Goal: Obtain resource: Obtain resource

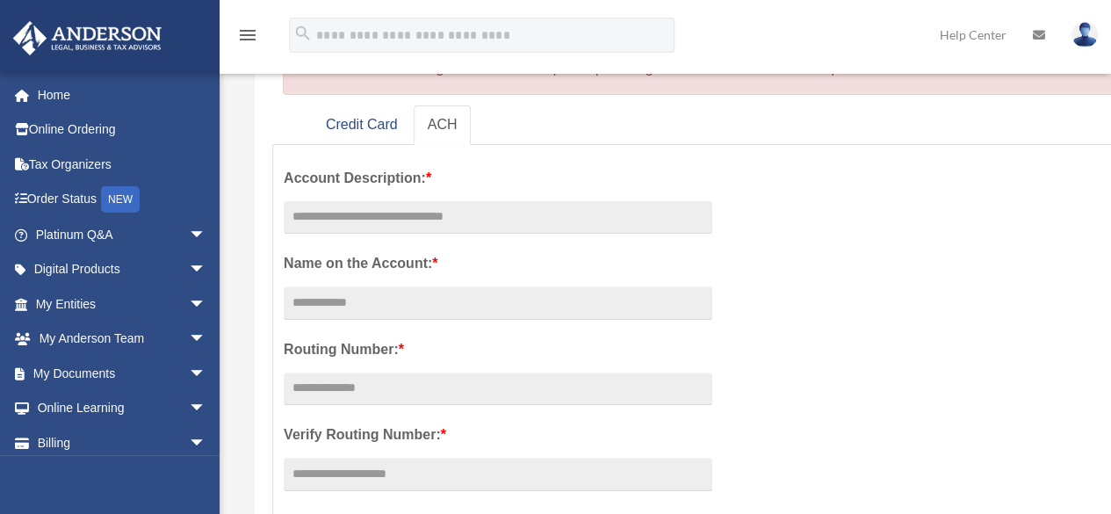
scroll to position [205, 0]
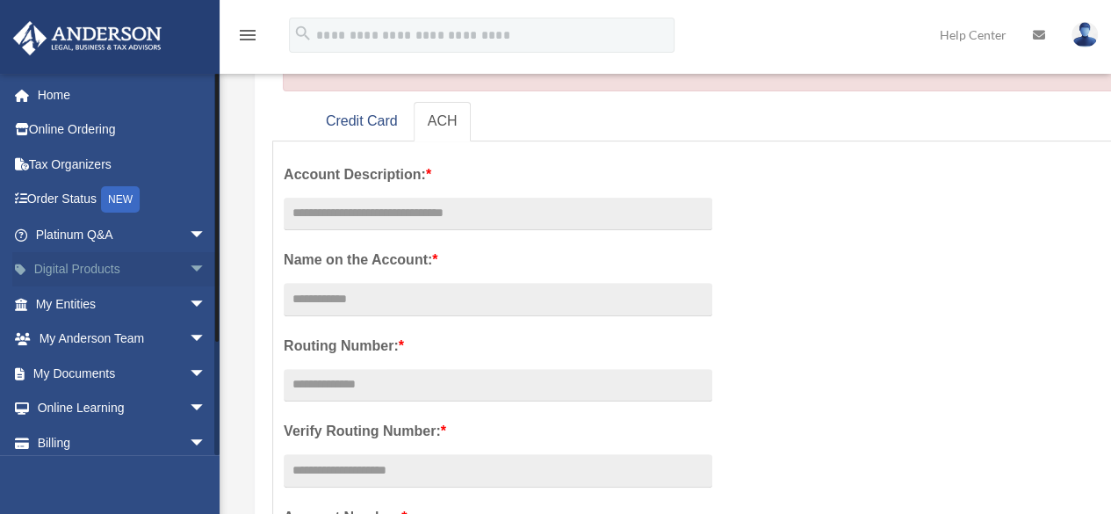
click at [189, 267] on span "arrow_drop_down" at bounding box center [206, 270] width 35 height 36
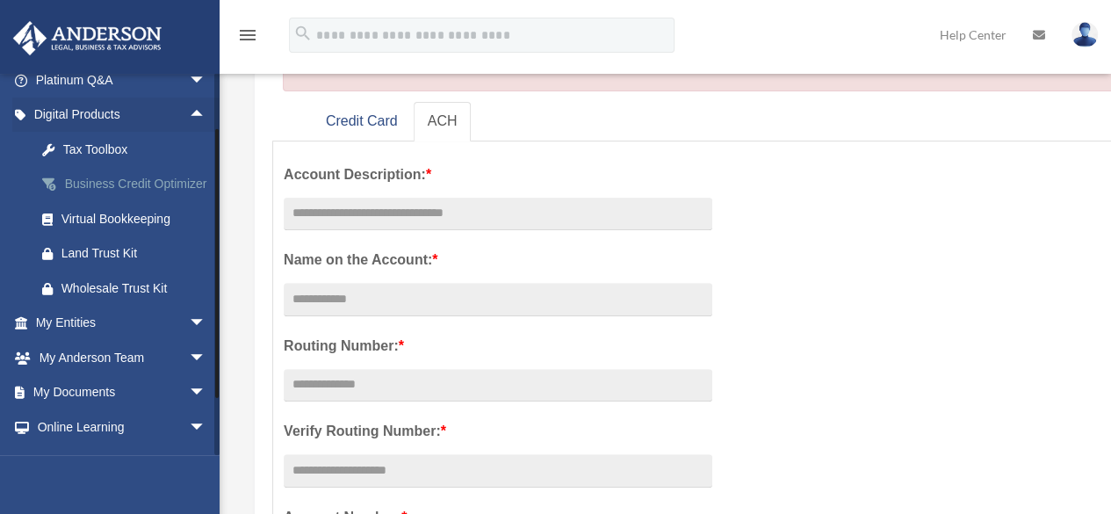
scroll to position [231, 0]
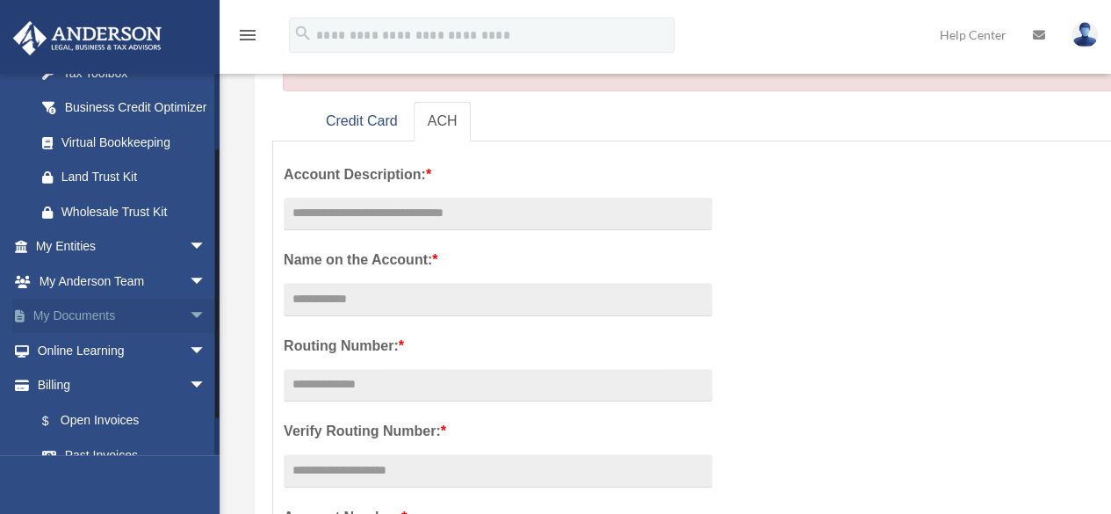
click at [189, 334] on span "arrow_drop_down" at bounding box center [206, 316] width 35 height 36
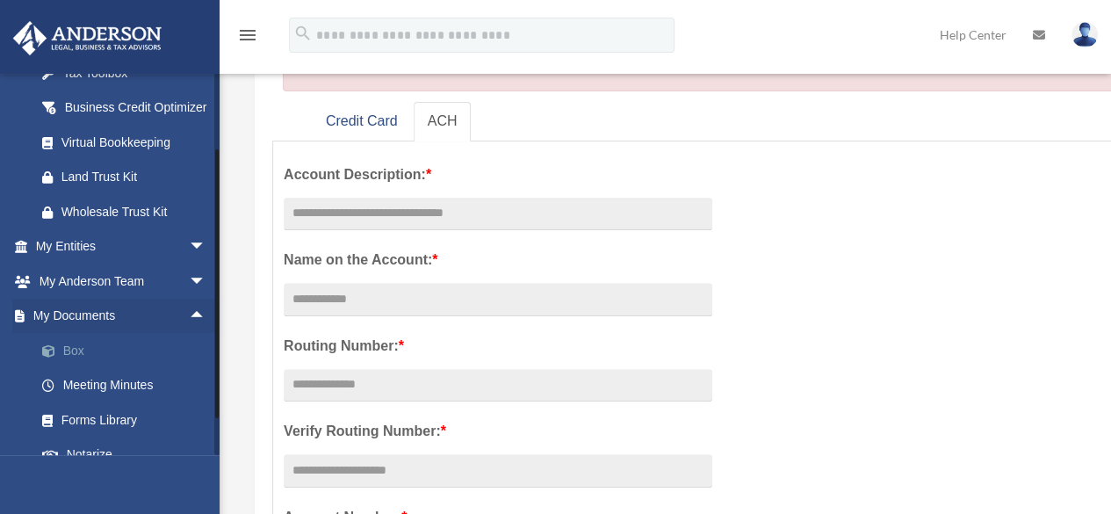
click at [70, 368] on link "Box" at bounding box center [129, 350] width 208 height 35
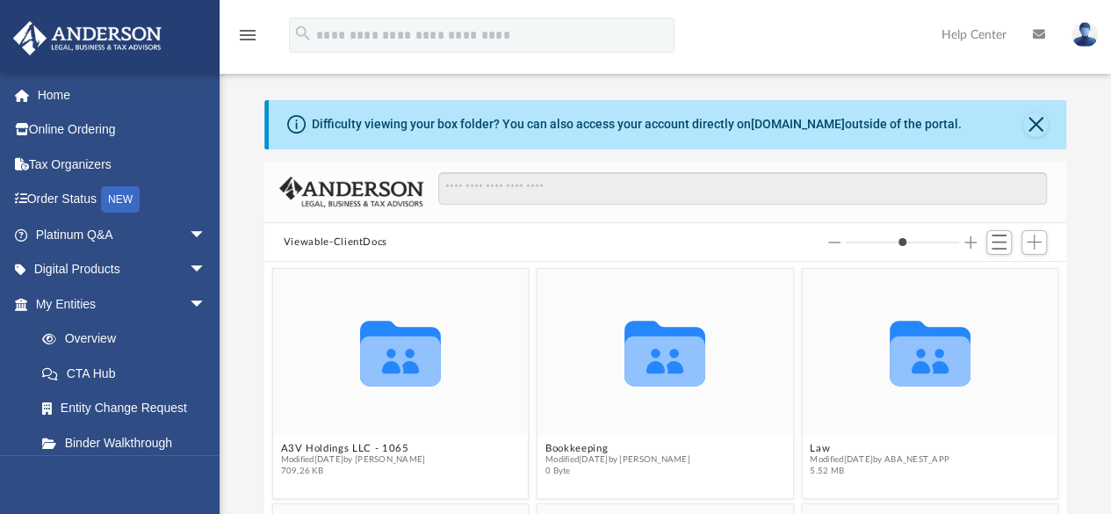
scroll to position [385, 788]
click at [1034, 119] on button "Close" at bounding box center [1035, 124] width 25 height 25
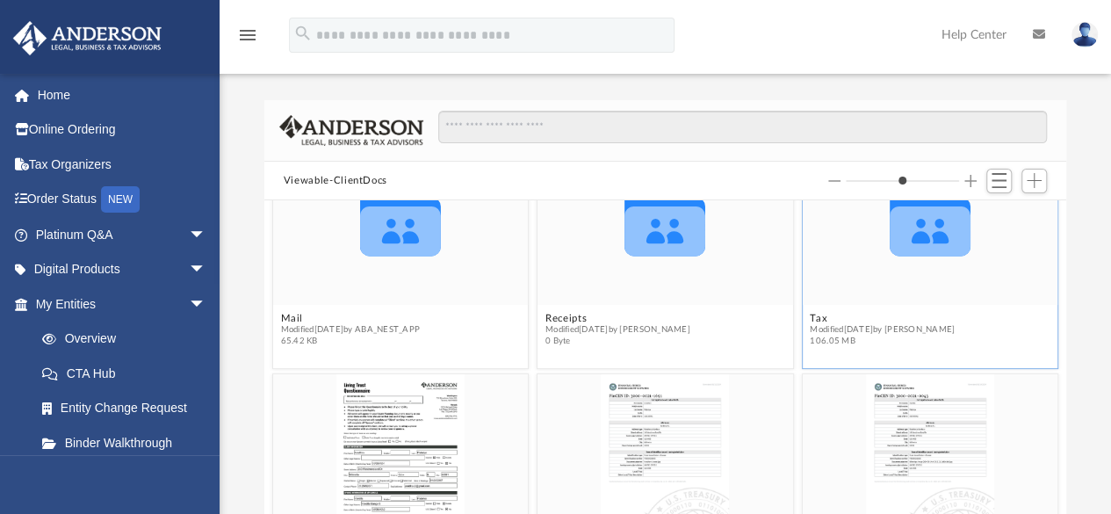
scroll to position [312, 0]
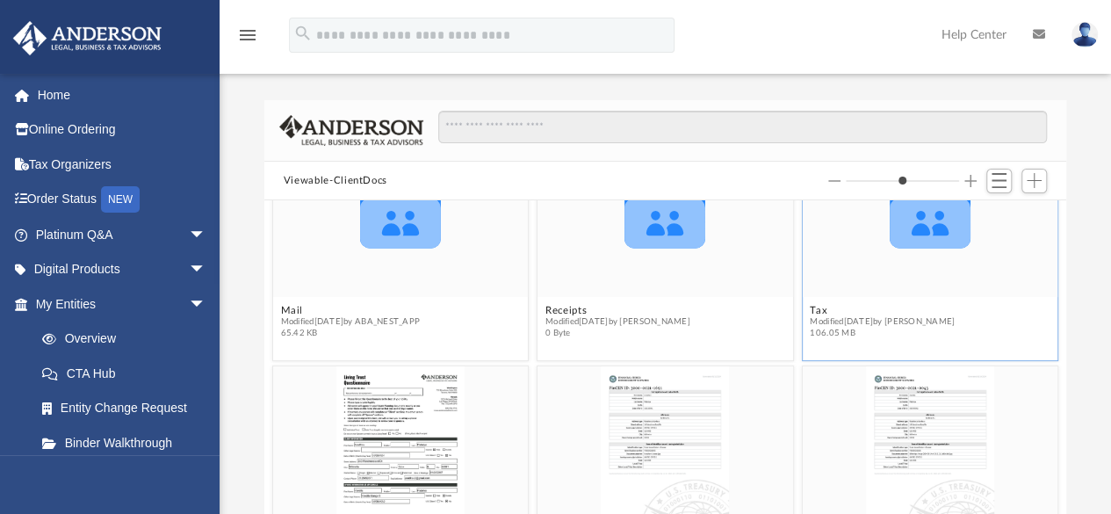
click at [914, 264] on div "Collaborated Folder" at bounding box center [929, 214] width 255 height 166
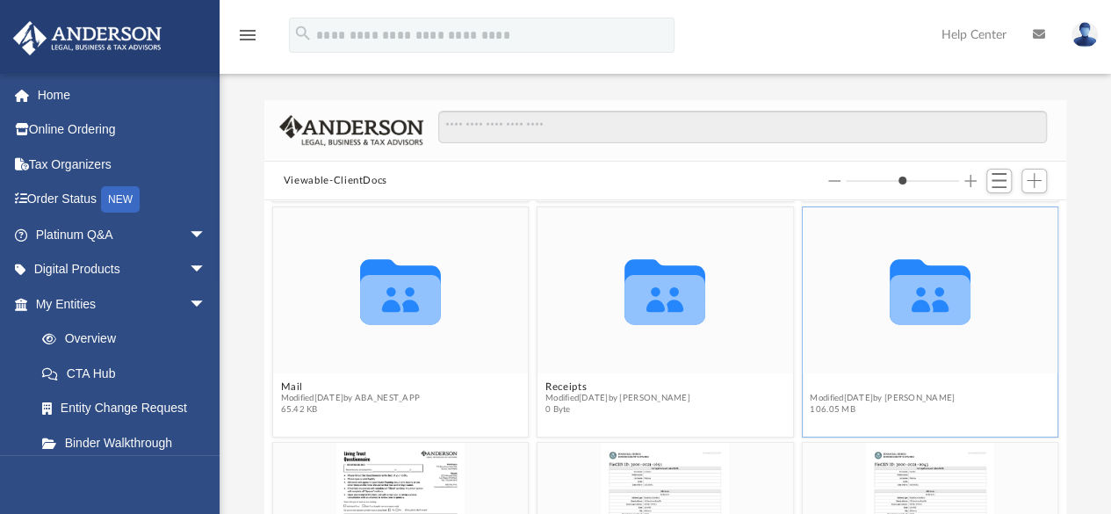
click at [903, 313] on figure "Collaborated Folder Tax Modified [DATE] by [PERSON_NAME] 106.05 MB" at bounding box center [929, 314] width 255 height 214
click at [921, 309] on icon "grid" at bounding box center [929, 291] width 81 height 65
click at [814, 384] on button "Tax" at bounding box center [881, 386] width 145 height 11
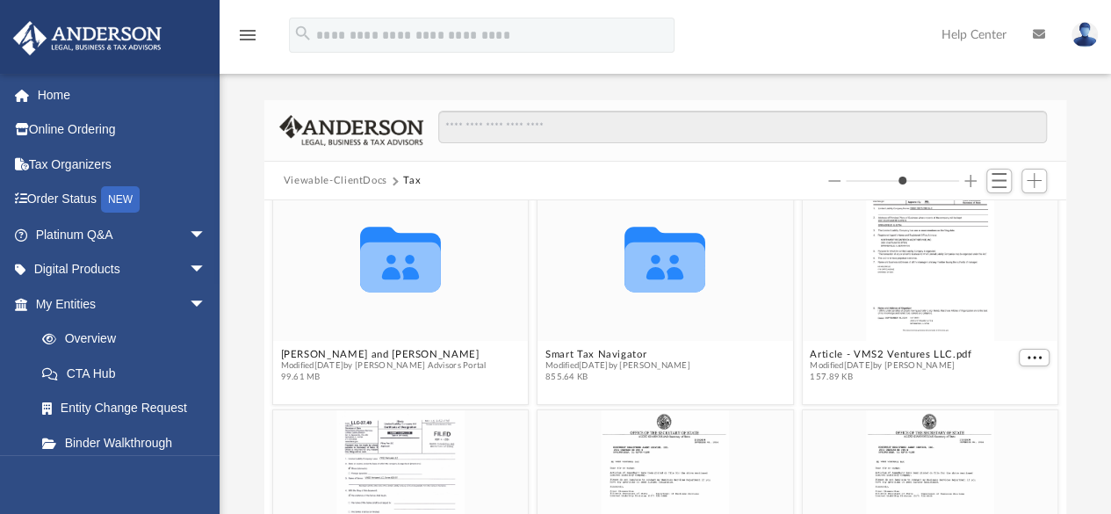
scroll to position [32, 0]
click at [395, 352] on button "[PERSON_NAME] and [PERSON_NAME]" at bounding box center [382, 354] width 205 height 11
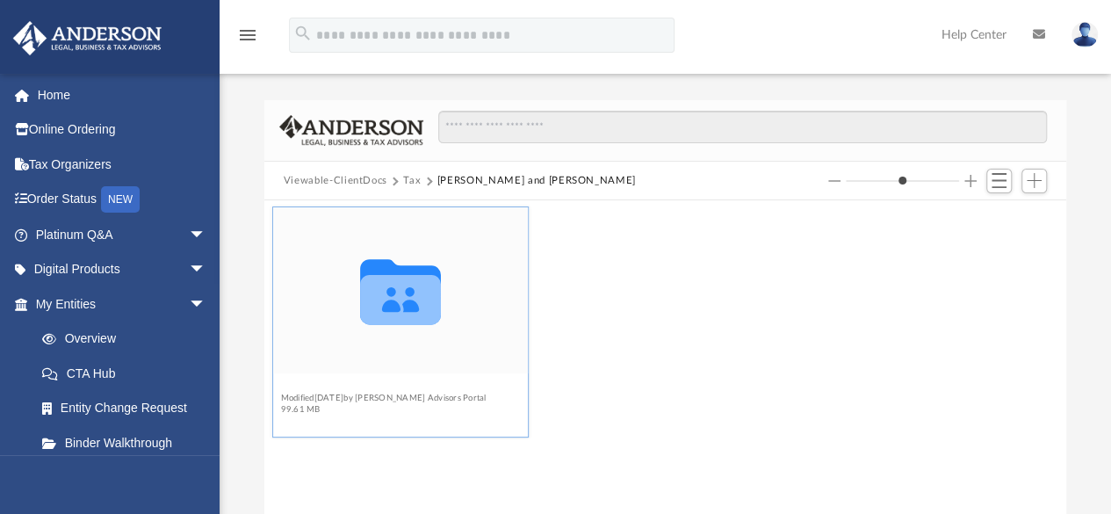
click at [298, 383] on button "2024" at bounding box center [382, 386] width 205 height 11
click at [360, 386] on button "Digital Tax Organizer" at bounding box center [382, 386] width 205 height 11
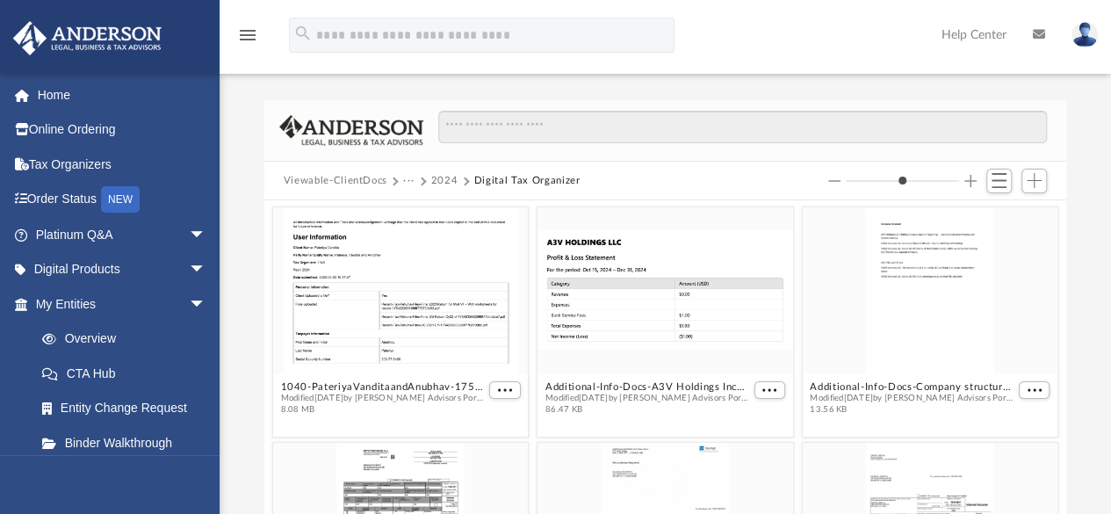
scroll to position [14, 14]
type input "*"
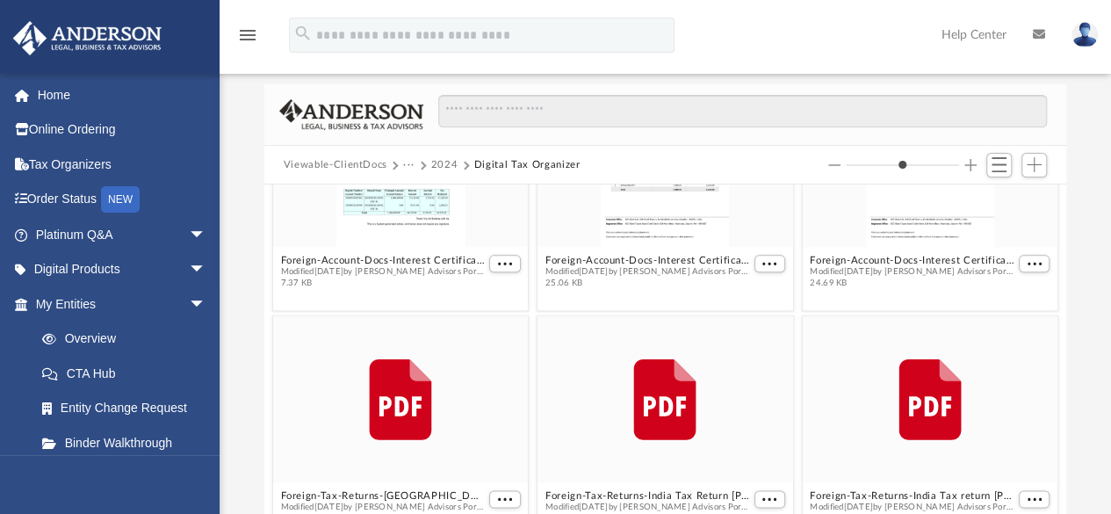
scroll to position [0, 0]
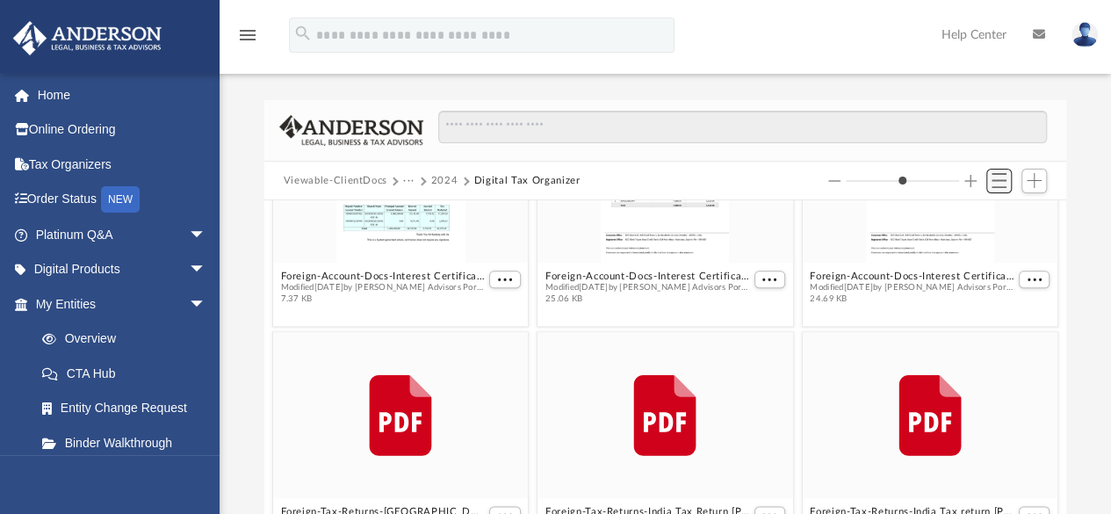
click at [998, 187] on span "Switch to List View" at bounding box center [998, 180] width 15 height 15
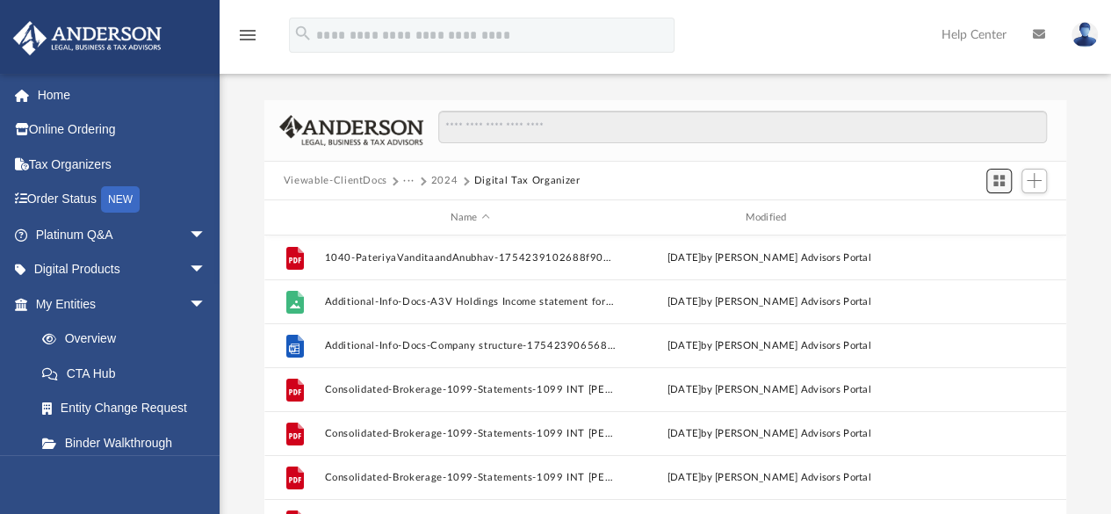
scroll to position [332, 788]
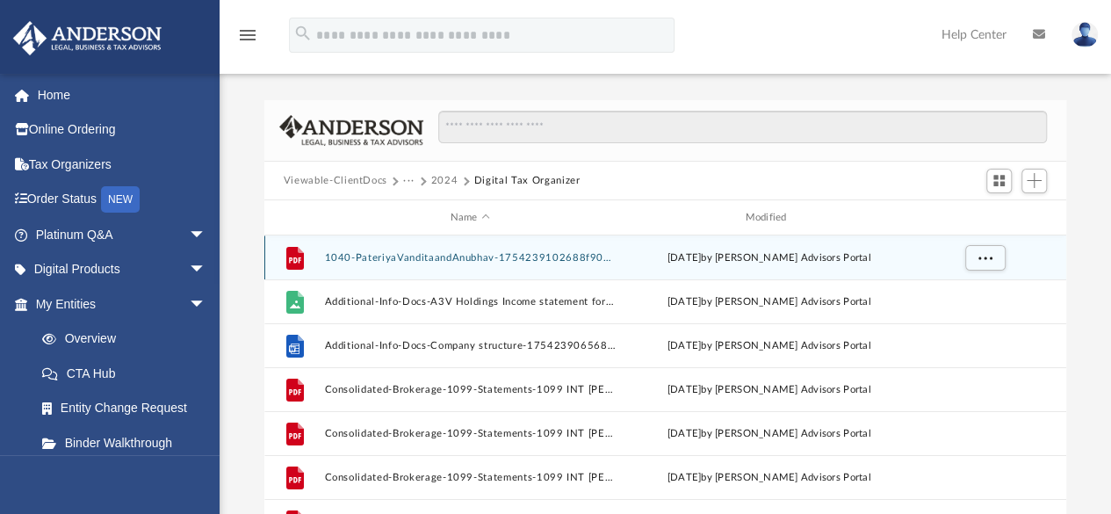
click at [496, 256] on button "1040-PateriyaVanditaandAnubhav-1754239102688f907e7a53b.pdf" at bounding box center [469, 257] width 291 height 11
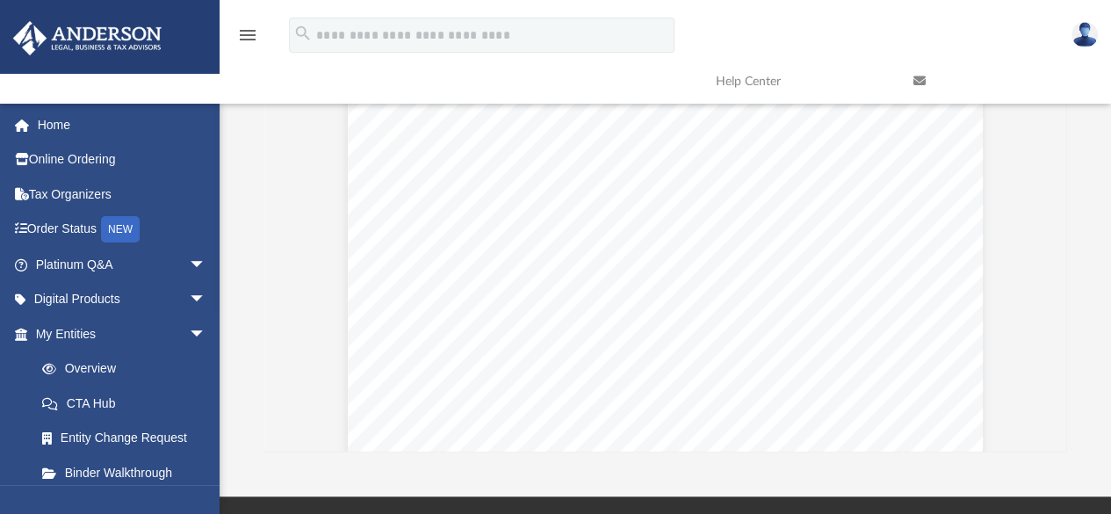
scroll to position [148, 0]
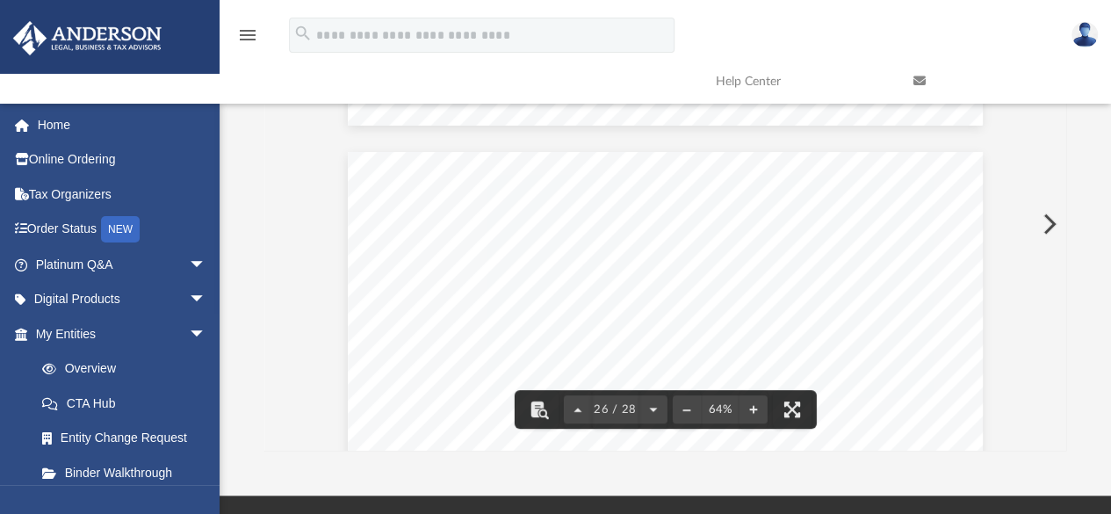
click at [248, 40] on icon "menu" at bounding box center [247, 35] width 21 height 21
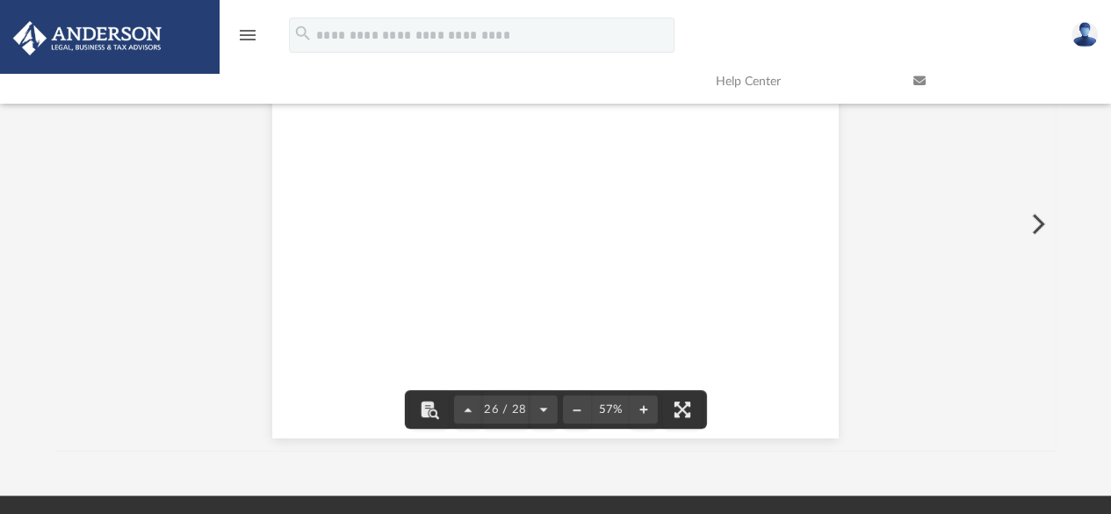
scroll to position [11164, 0]
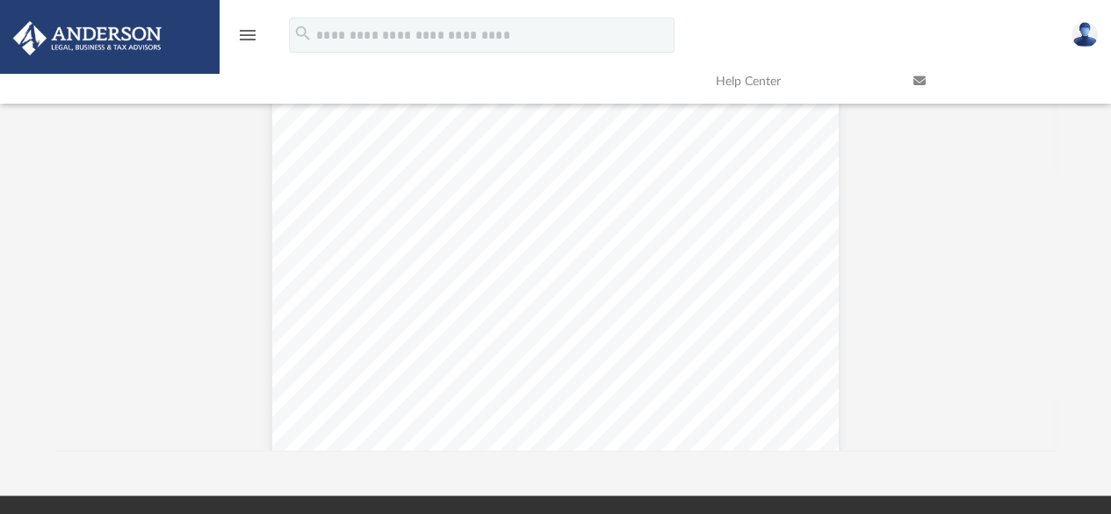
click at [248, 40] on icon "menu" at bounding box center [247, 35] width 21 height 21
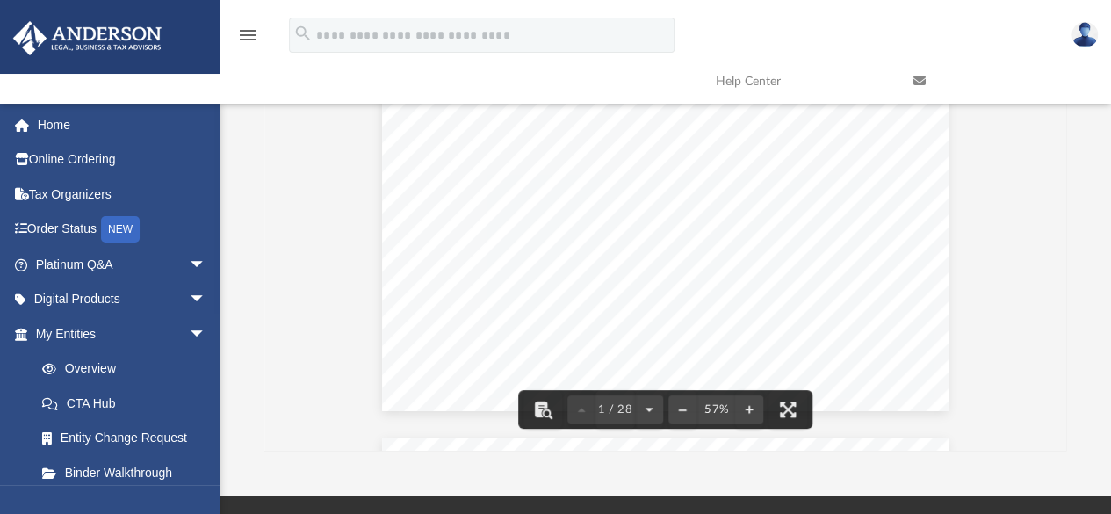
scroll to position [0, 0]
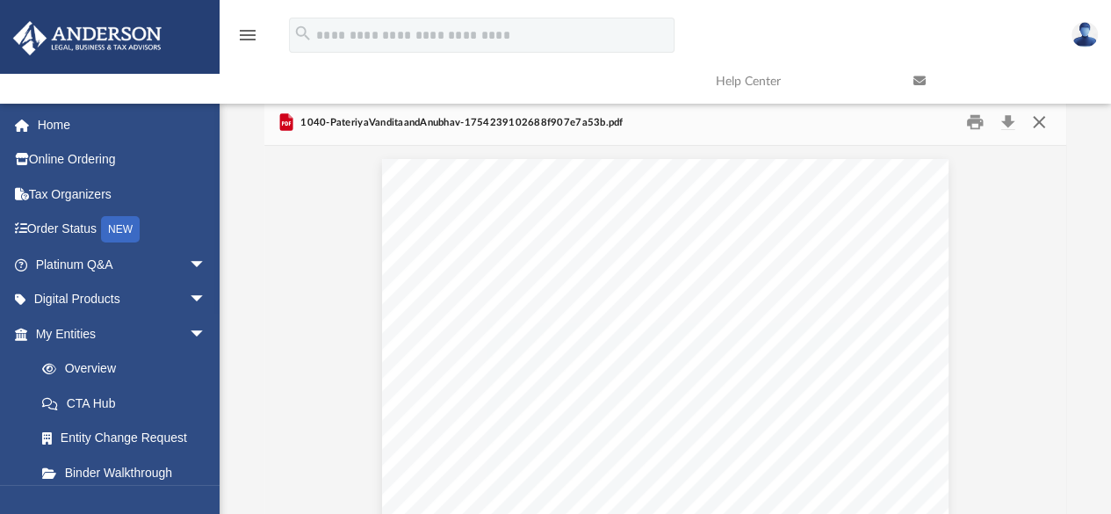
click at [1046, 119] on button "Close" at bounding box center [1039, 122] width 32 height 27
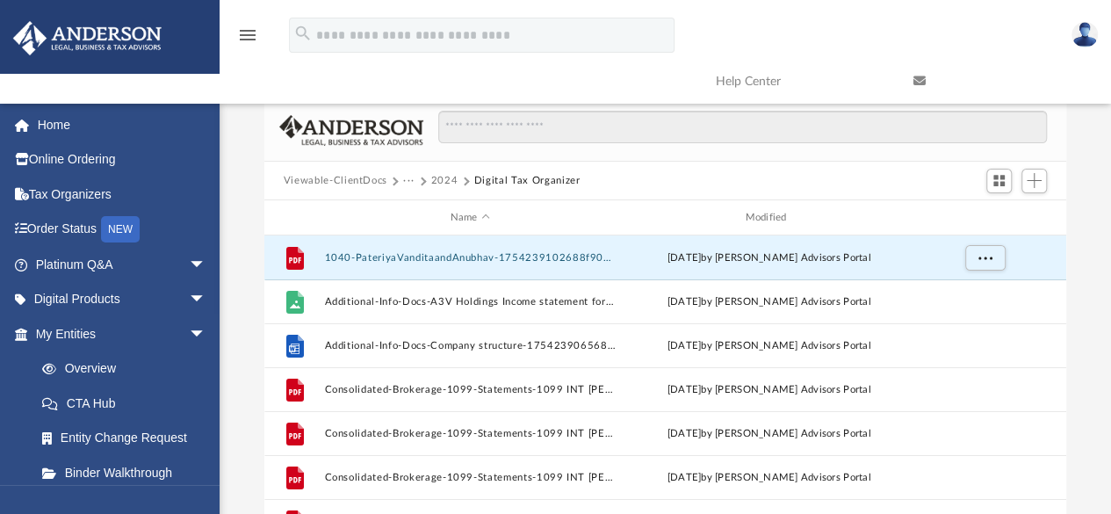
click at [446, 186] on button "2024" at bounding box center [444, 181] width 27 height 16
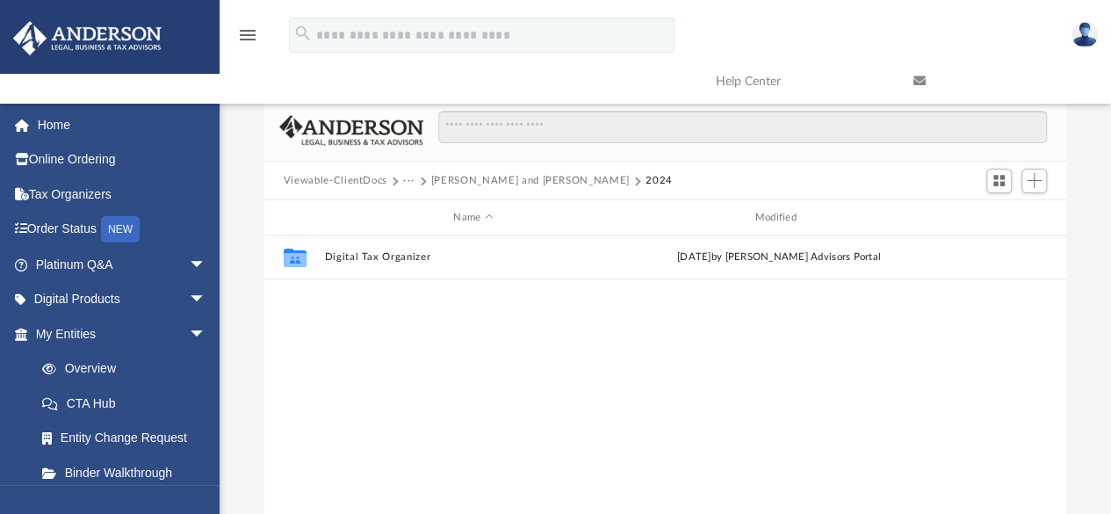
click at [449, 184] on button "[PERSON_NAME] and [PERSON_NAME]" at bounding box center [530, 181] width 198 height 16
click at [416, 182] on button "Tax" at bounding box center [412, 181] width 18 height 16
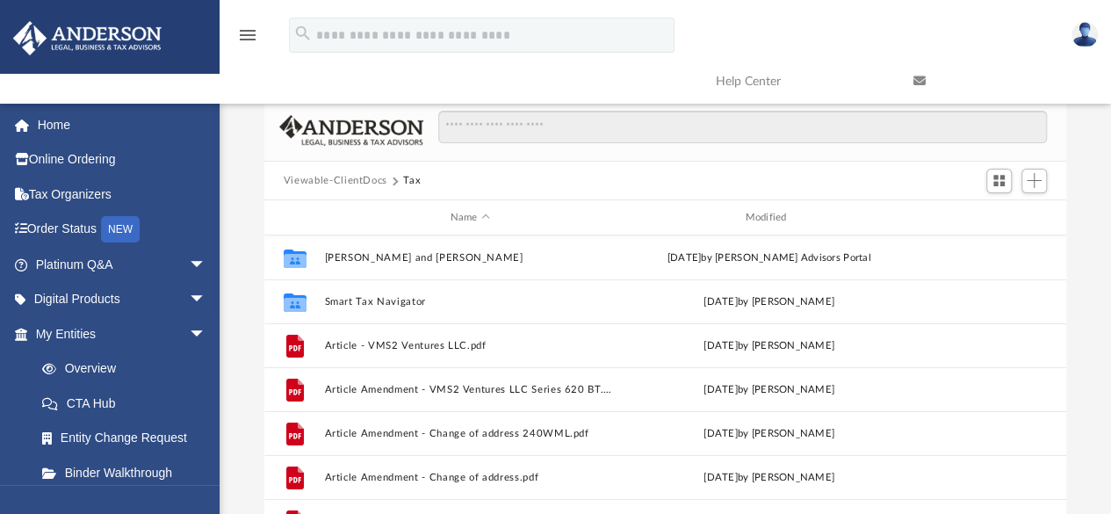
drag, startPoint x: 1108, startPoint y: 210, endPoint x: 1104, endPoint y: 245, distance: 35.4
click at [1104, 245] on div "Difficulty viewing your box folder? You can also access your account directly o…" at bounding box center [664, 350] width 891 height 500
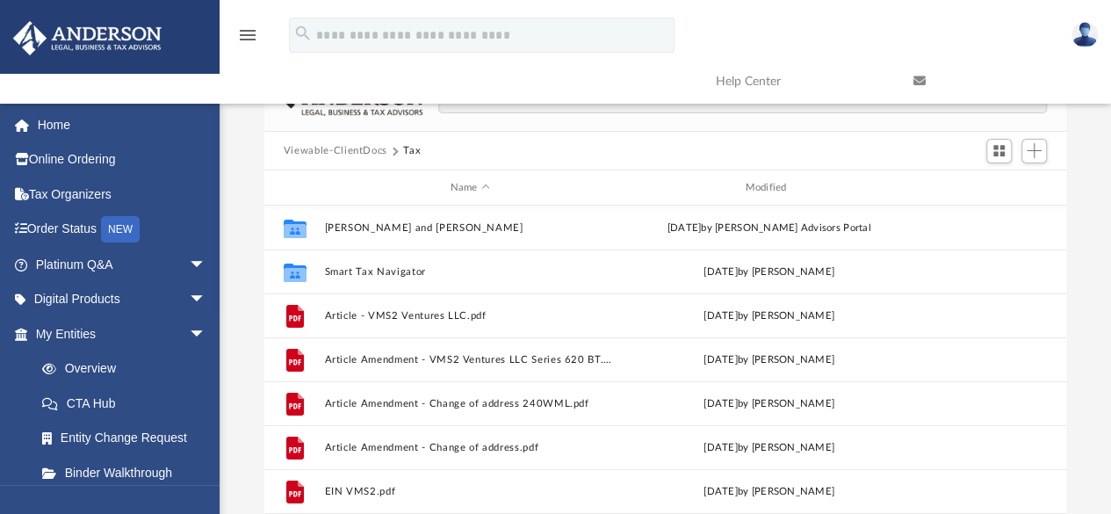
scroll to position [0, 0]
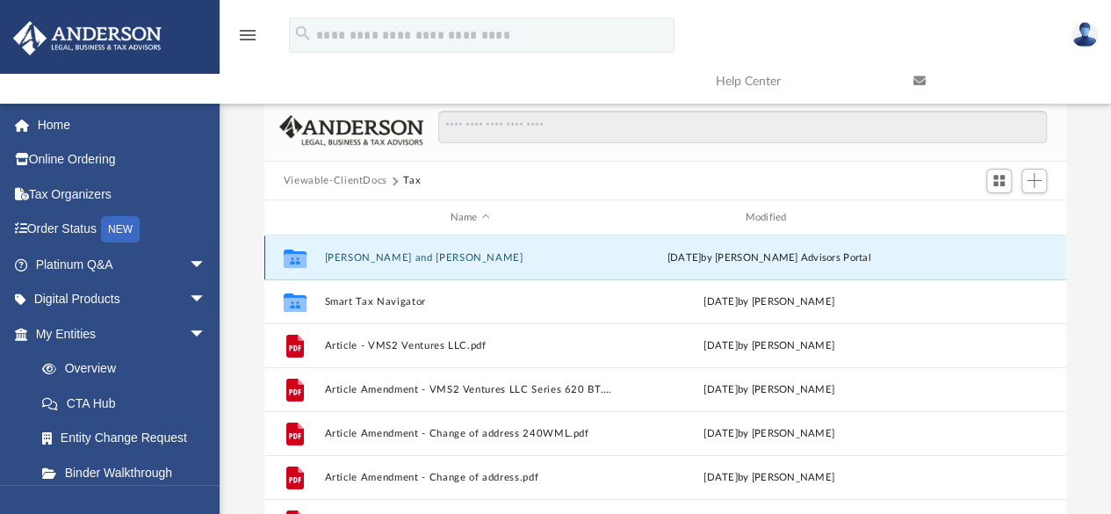
click at [442, 253] on button "[PERSON_NAME] and [PERSON_NAME]" at bounding box center [469, 257] width 291 height 11
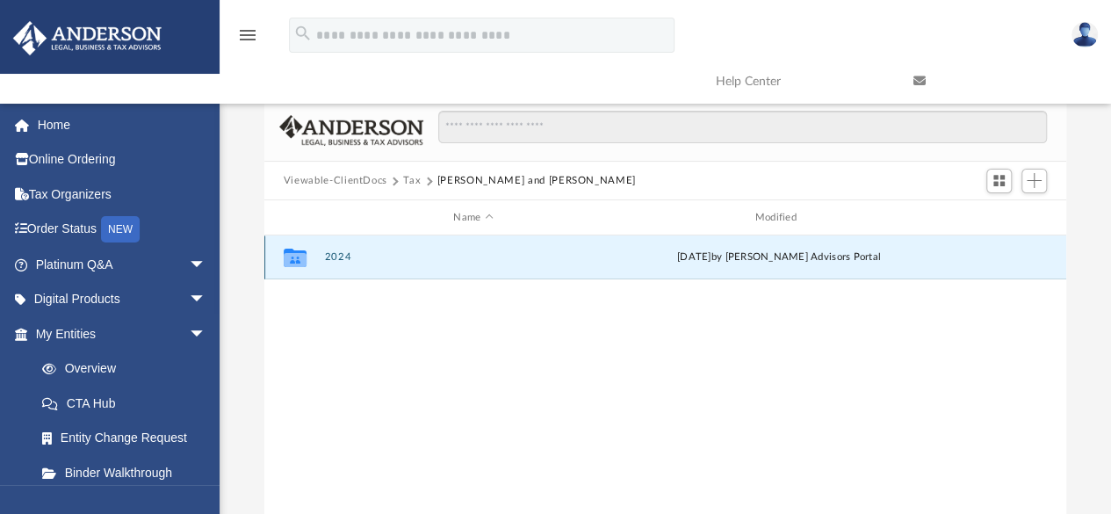
click at [348, 257] on button "2024" at bounding box center [473, 257] width 298 height 11
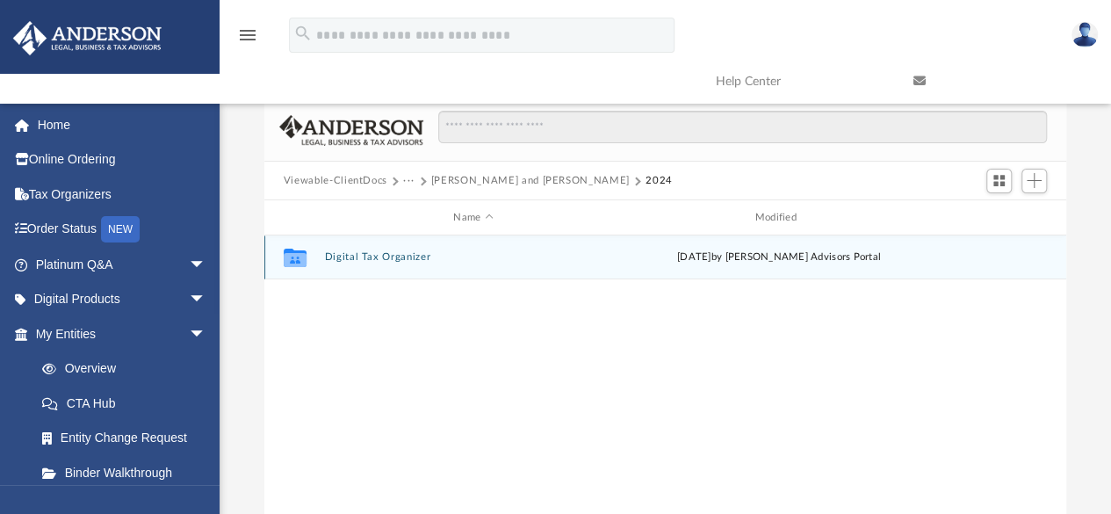
click at [349, 261] on button "Digital Tax Organizer" at bounding box center [473, 257] width 298 height 11
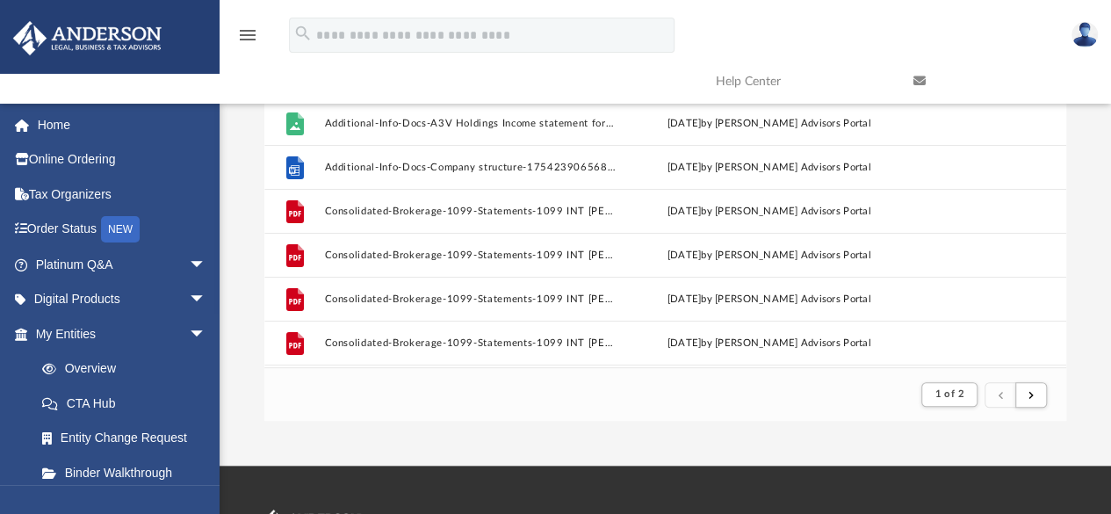
scroll to position [200, 0]
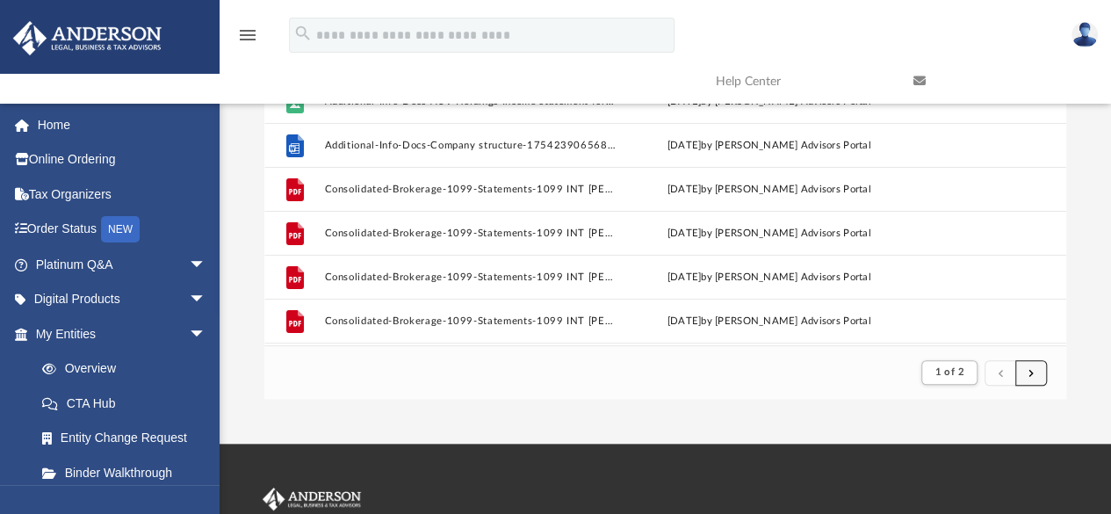
click at [1029, 370] on span "submit" at bounding box center [1030, 372] width 5 height 10
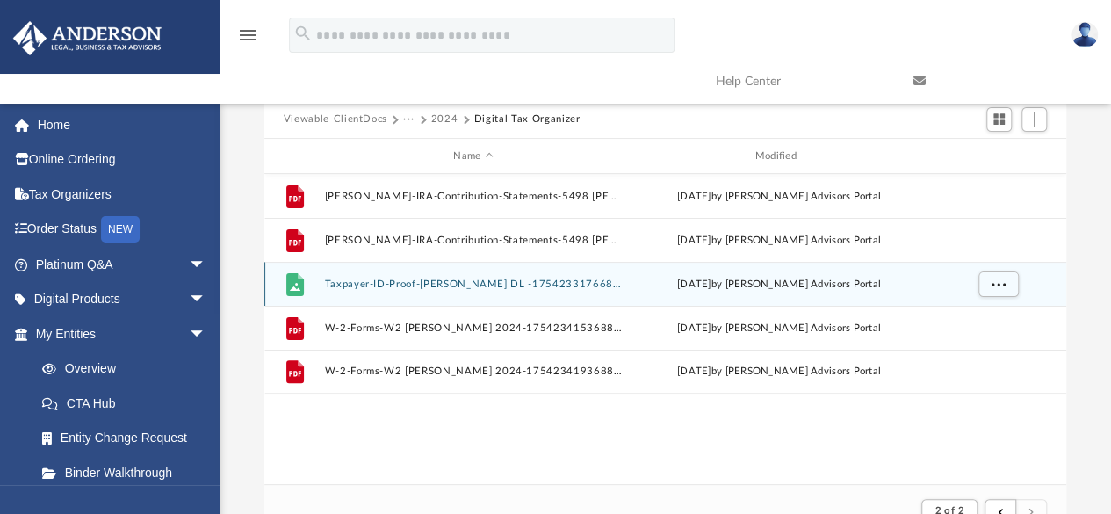
scroll to position [0, 0]
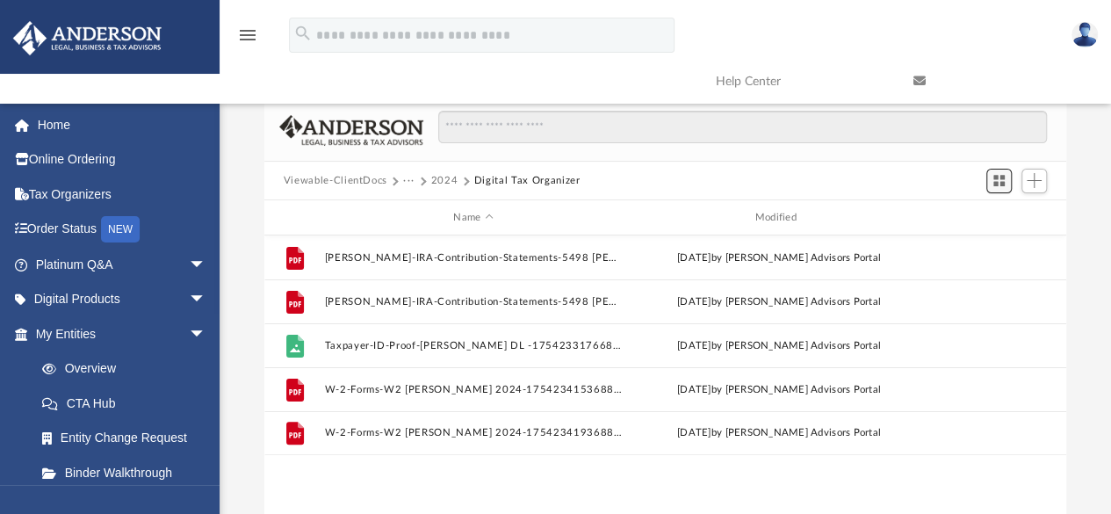
click at [1010, 176] on button "Switch to Grid View" at bounding box center [999, 181] width 26 height 25
